Goal: Information Seeking & Learning: Understand process/instructions

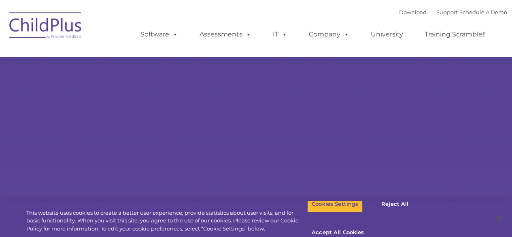
select select "MEDIUM"
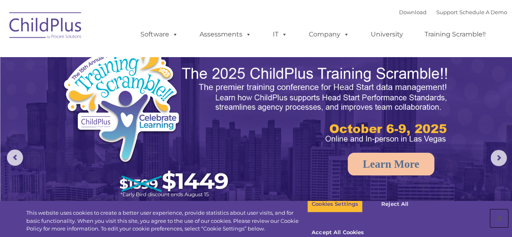
click at [500, 217] on button "Close" at bounding box center [499, 218] width 18 height 18
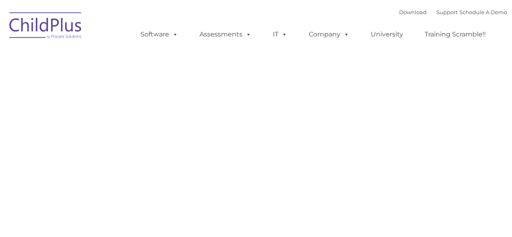
type input ""
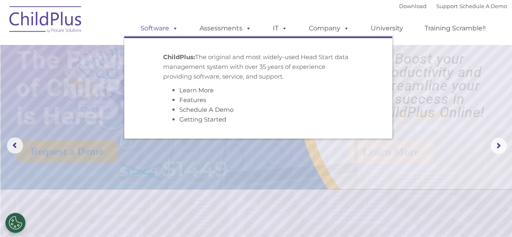
click at [149, 31] on link "Software" at bounding box center [159, 28] width 54 height 16
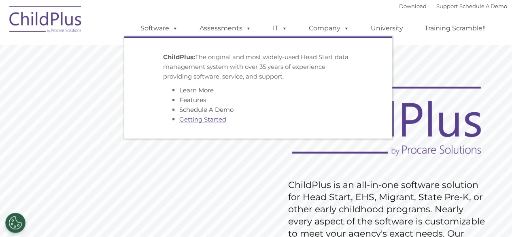
click at [194, 123] on link "Getting Started" at bounding box center [202, 119] width 47 height 8
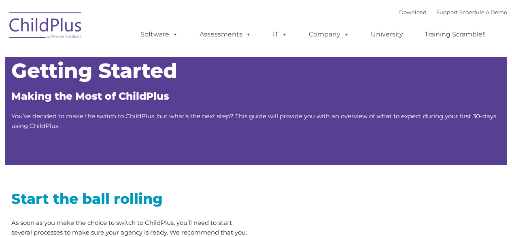
type input ""
